Goal: Navigation & Orientation: Find specific page/section

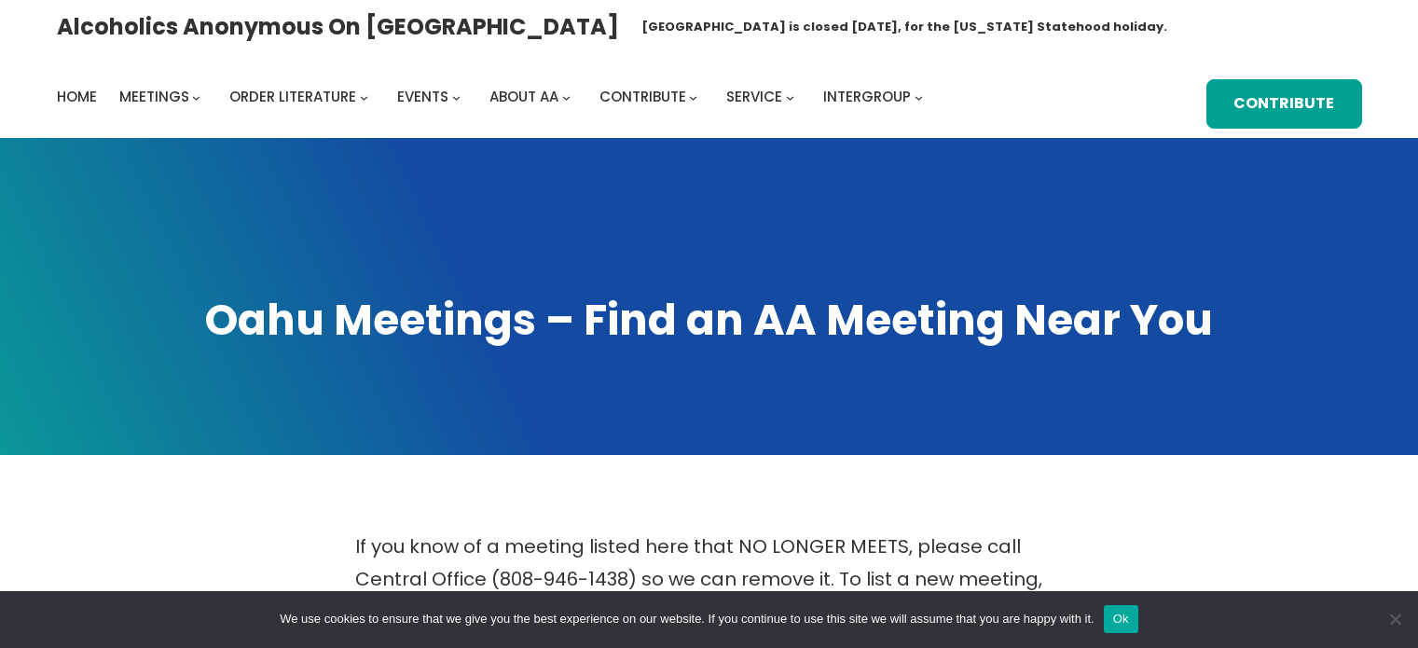
scroll to position [650, 0]
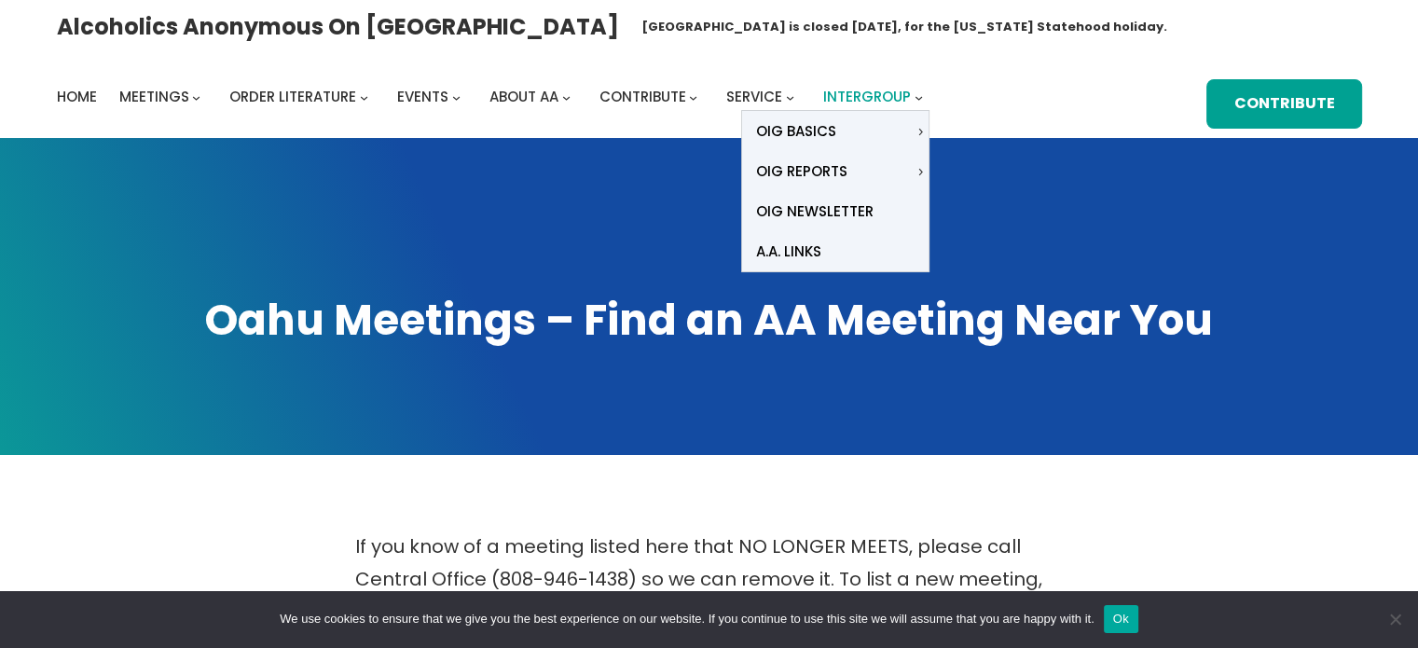
click at [876, 96] on span "Intergroup" at bounding box center [867, 97] width 88 height 20
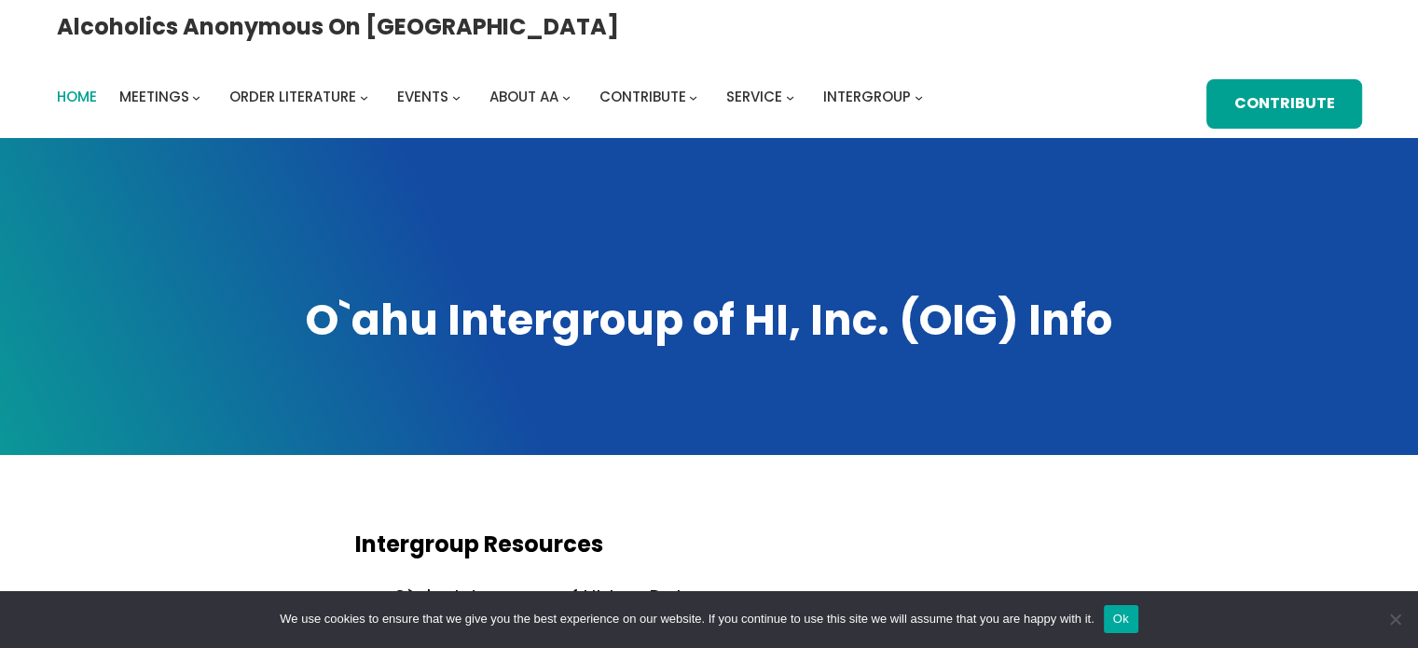
click at [97, 87] on span "Home" at bounding box center [77, 97] width 40 height 20
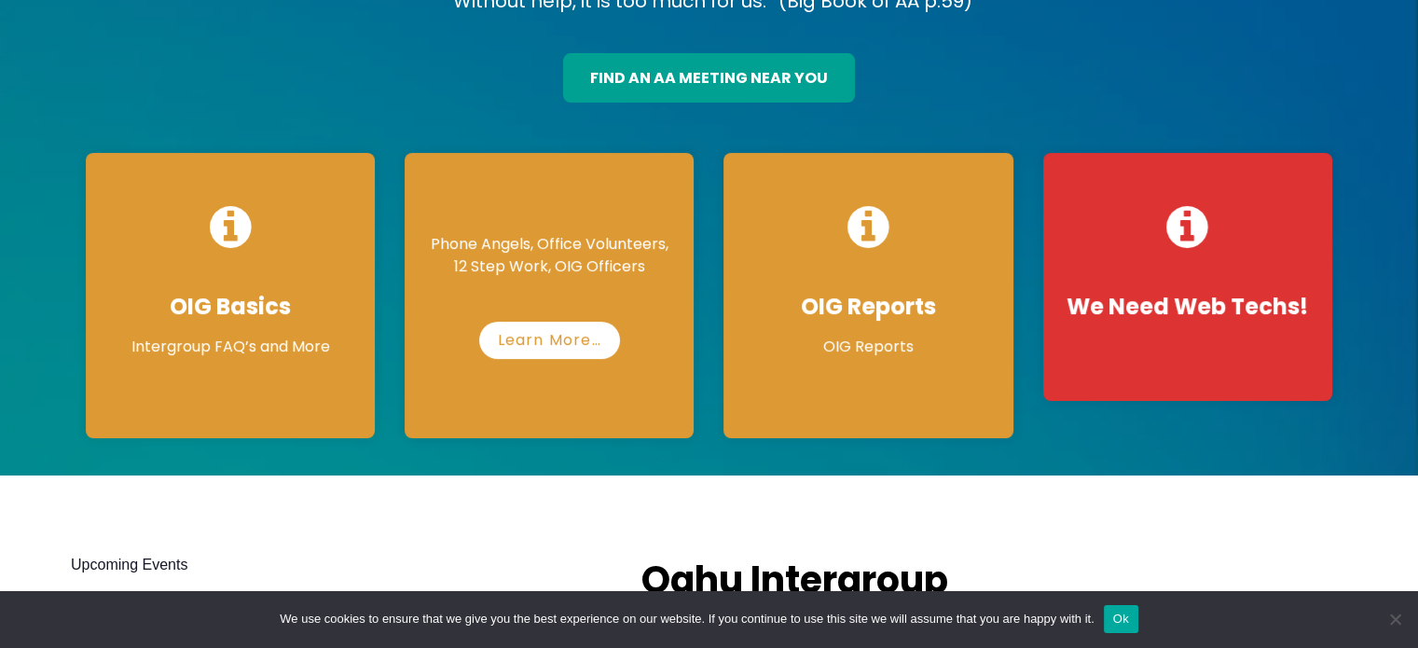
scroll to position [242, 0]
